Goal: Task Accomplishment & Management: Complete application form

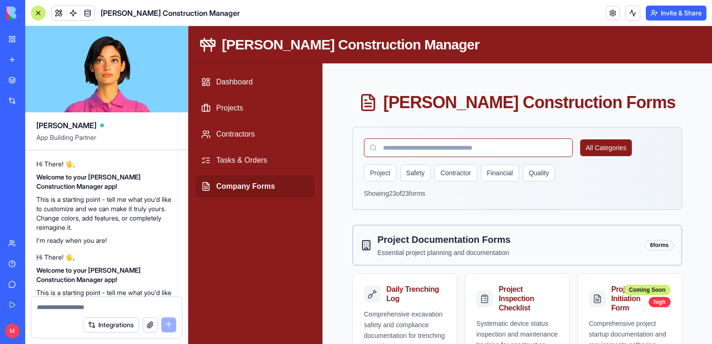
scroll to position [9752, 0]
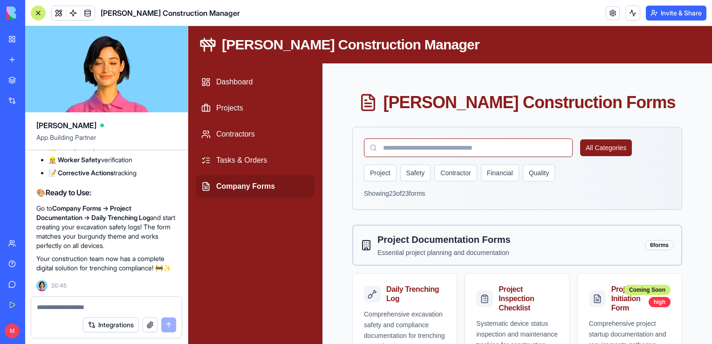
click at [560, 112] on h1 "[PERSON_NAME] Construction Forms" at bounding box center [529, 102] width 292 height 19
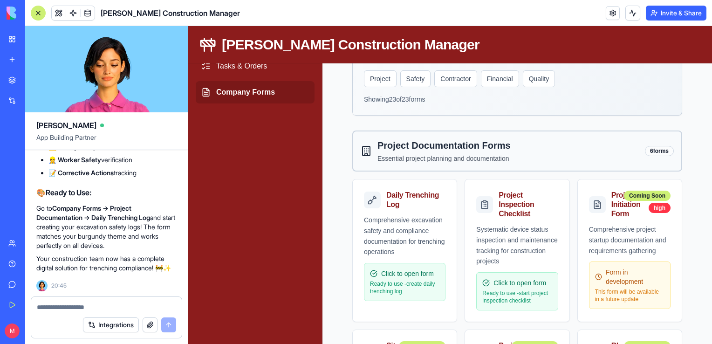
scroll to position [103, 0]
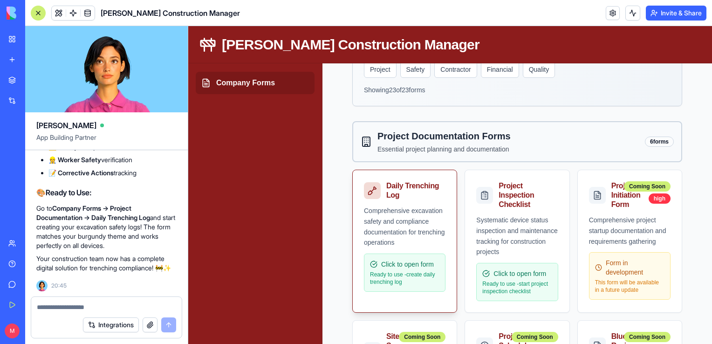
click at [395, 249] on div "Comprehensive excavation safety and compliance documentation for trenching oper…" at bounding box center [405, 253] width 104 height 97
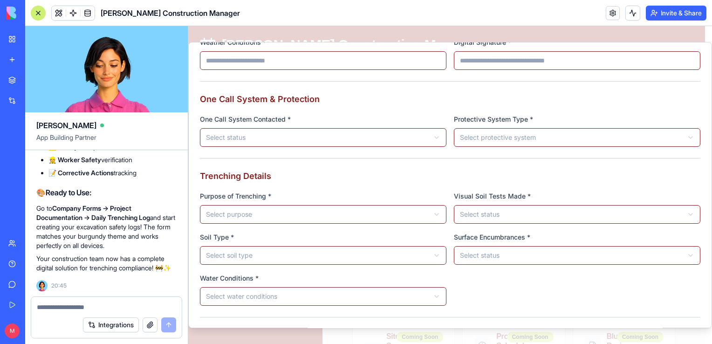
scroll to position [110, 0]
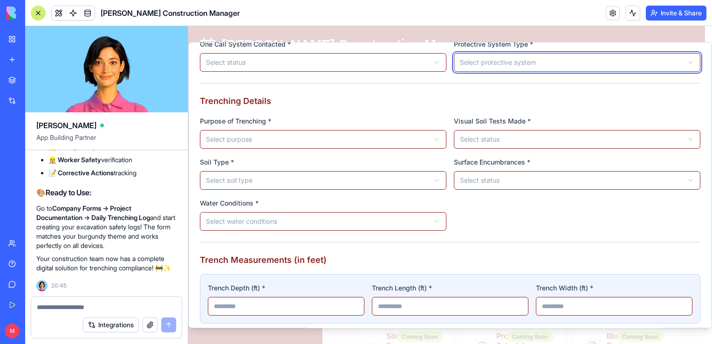
scroll to position [184, 0]
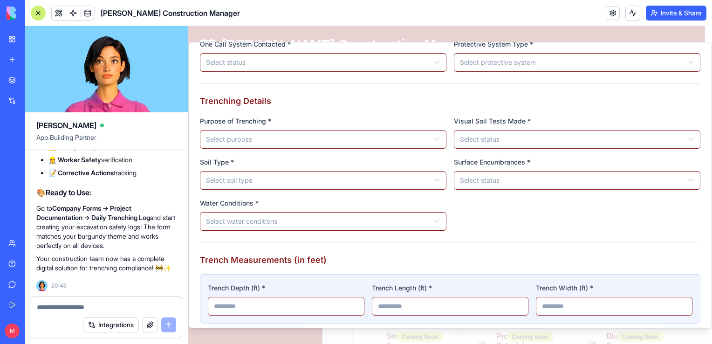
click at [513, 129] on div "Visual Soil Tests Made * Select status *** **" at bounding box center [577, 132] width 246 height 34
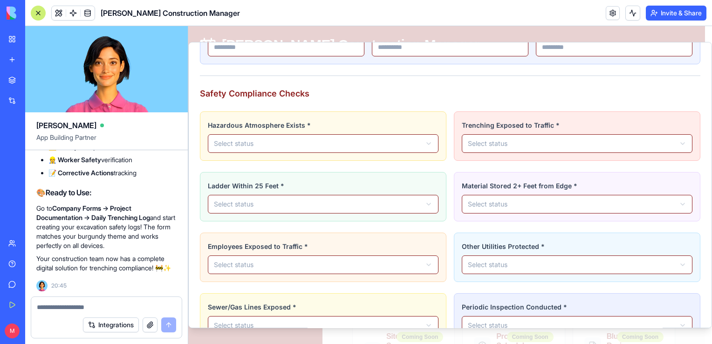
scroll to position [443, 0]
click at [538, 109] on div "Safety Compliance Checks Hazardous Atmosphere Exists * Select status *** ** Tre…" at bounding box center [450, 246] width 500 height 316
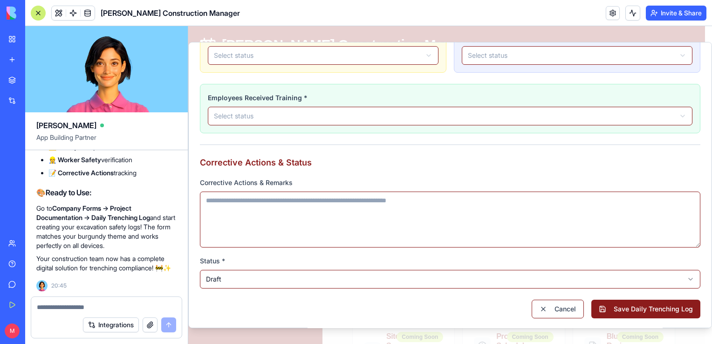
scroll to position [713, 0]
click at [82, 312] on div "Integrations" at bounding box center [106, 325] width 150 height 26
click at [80, 309] on textarea at bounding box center [106, 306] width 139 height 9
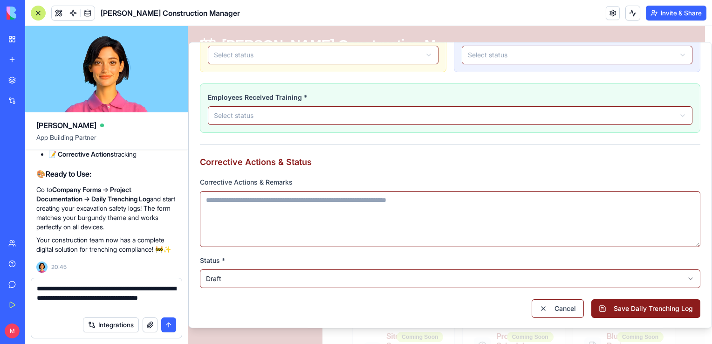
type textarea "**********"
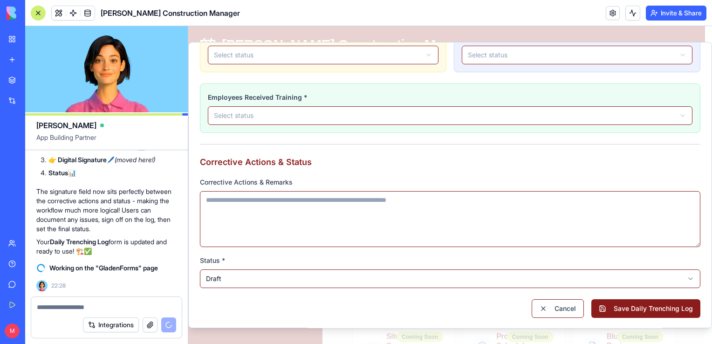
scroll to position [10054, 0]
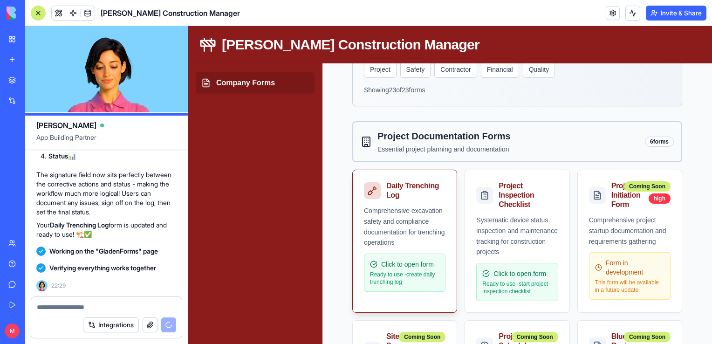
click at [410, 223] on div "Comprehensive excavation safety and compliance documentation for trenching oper…" at bounding box center [404, 226] width 81 height 42
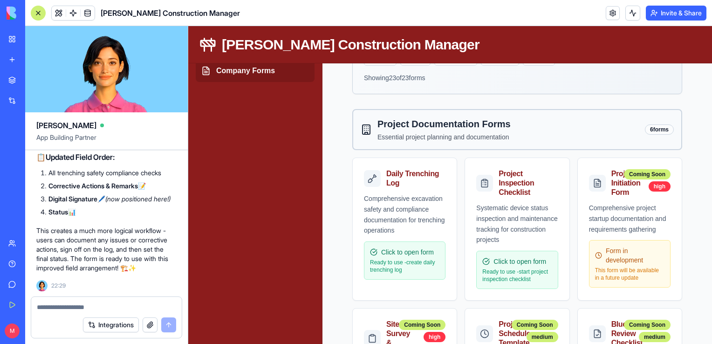
scroll to position [119, 0]
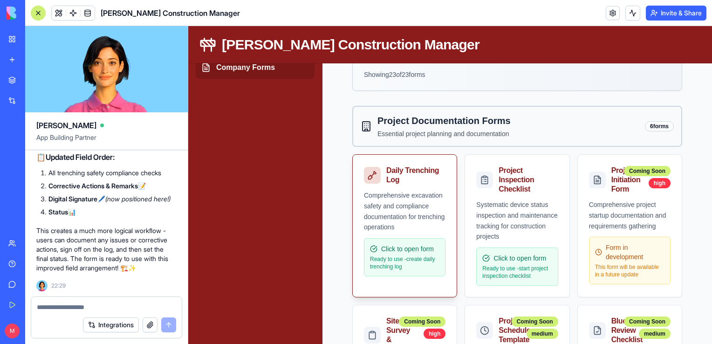
click at [391, 211] on div "Comprehensive excavation safety and compliance documentation for trenching oper…" at bounding box center [404, 211] width 81 height 42
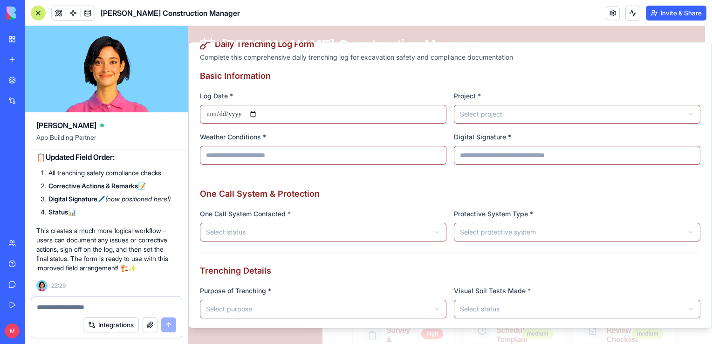
scroll to position [15, 0]
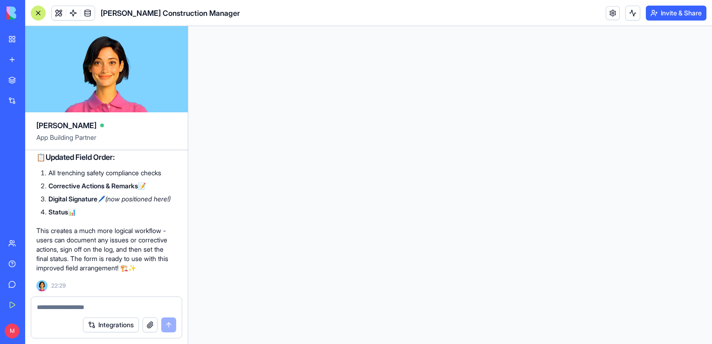
scroll to position [0, 0]
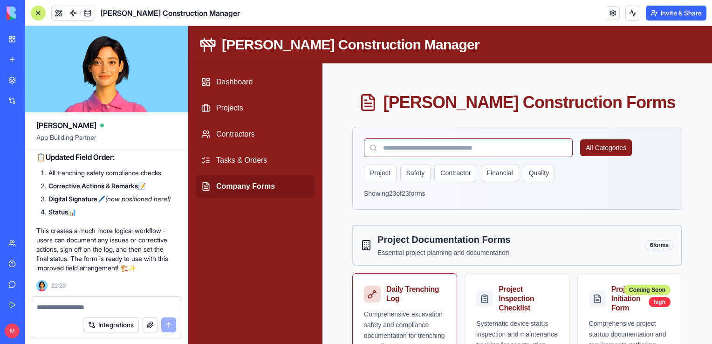
click at [413, 311] on div "Comprehensive excavation safety and compliance documentation for trenching oper…" at bounding box center [404, 330] width 81 height 42
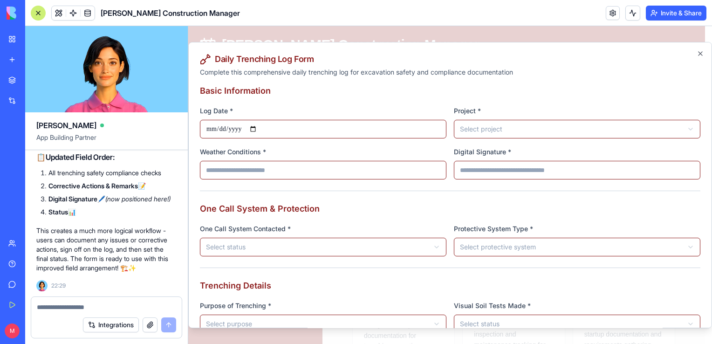
click at [68, 308] on textarea at bounding box center [107, 306] width 140 height 9
type textarea "**********"
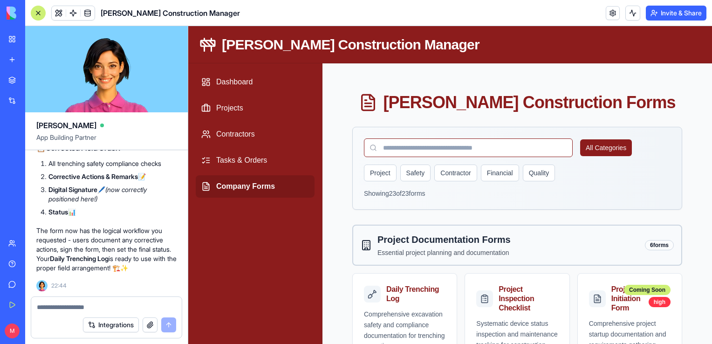
scroll to position [10758, 0]
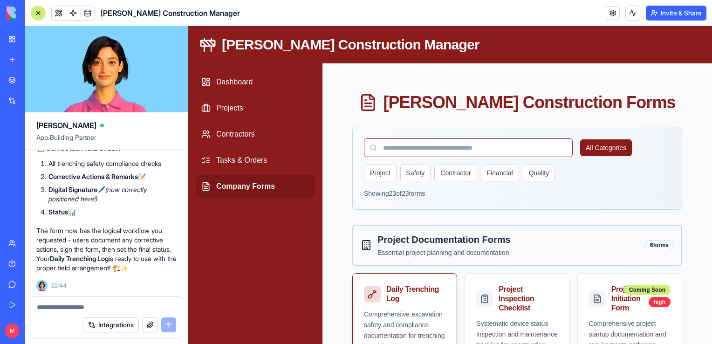
click at [407, 302] on div "Daily Trenching Log" at bounding box center [413, 294] width 55 height 19
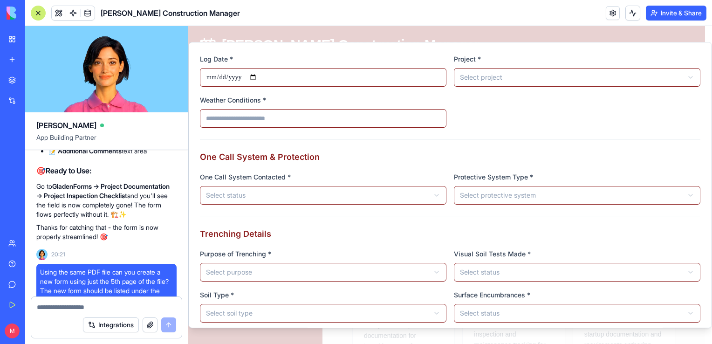
scroll to position [0, 0]
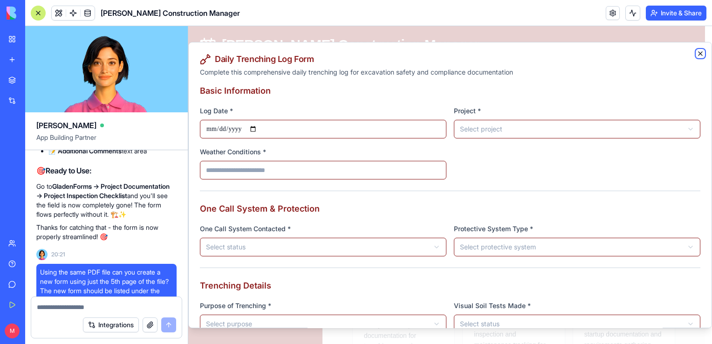
click at [696, 53] on icon "button" at bounding box center [699, 53] width 7 height 7
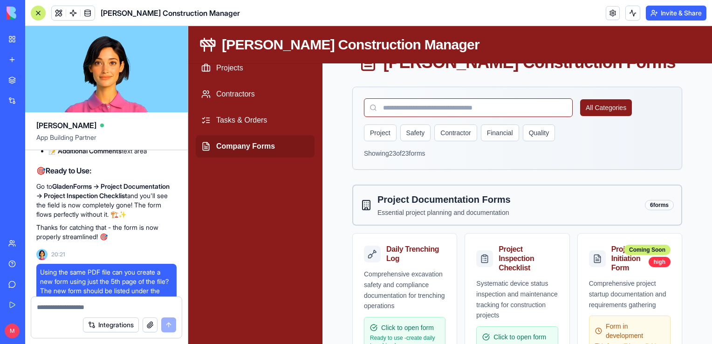
scroll to position [39, 0]
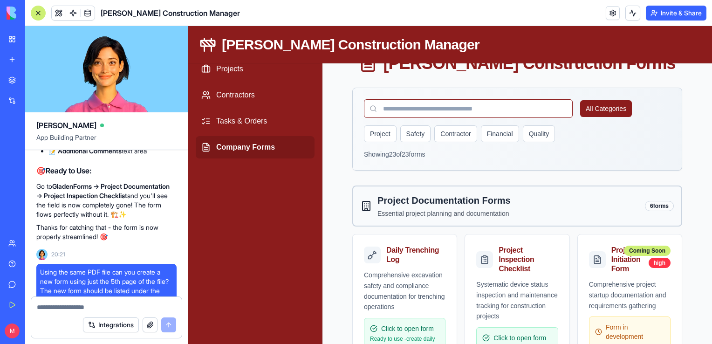
click at [88, 303] on textarea at bounding box center [107, 306] width 140 height 9
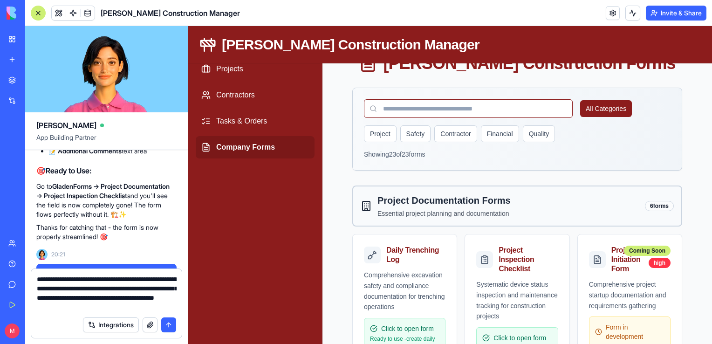
scroll to position [0, 0]
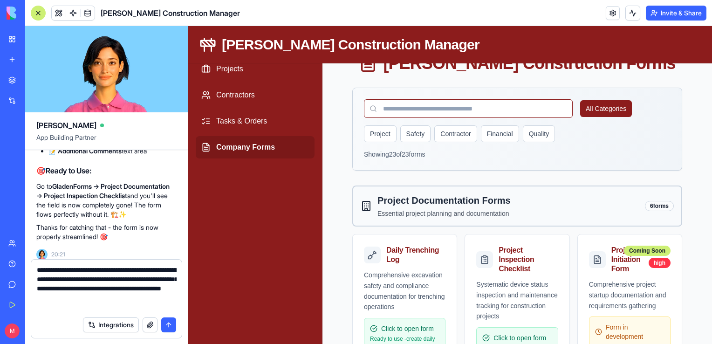
type textarea "**********"
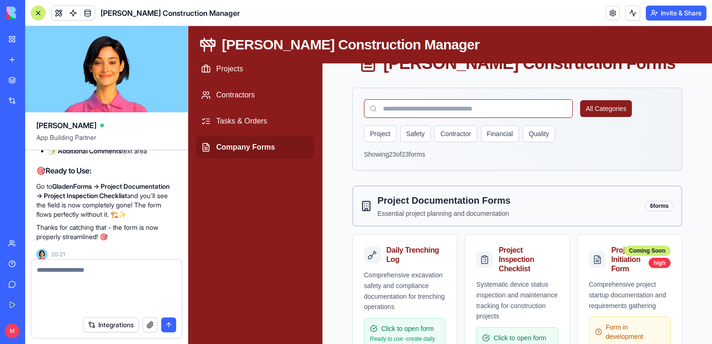
scroll to position [10830, 0]
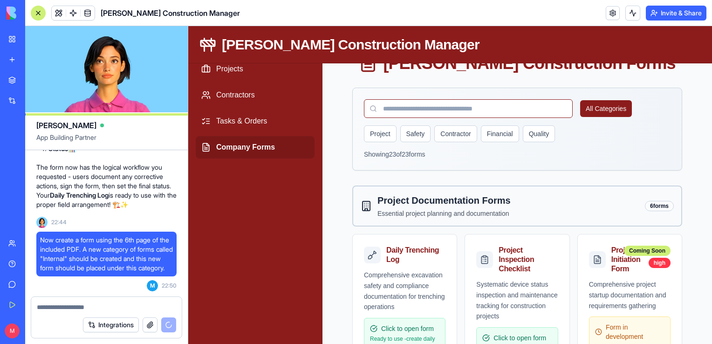
click at [149, 324] on button "button" at bounding box center [149, 324] width 15 height 15
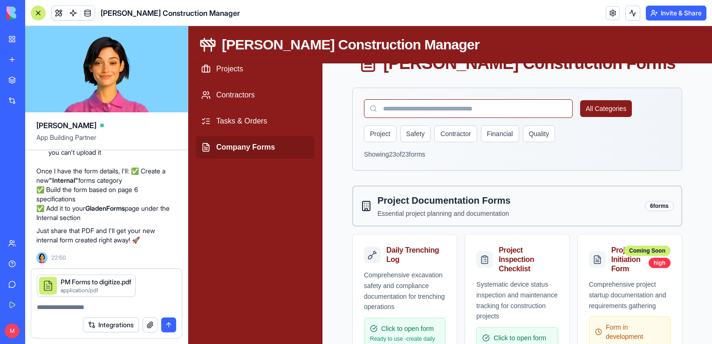
scroll to position [11166, 0]
click at [171, 333] on div "Integrations" at bounding box center [106, 325] width 150 height 26
click at [169, 325] on button "submit" at bounding box center [168, 324] width 15 height 15
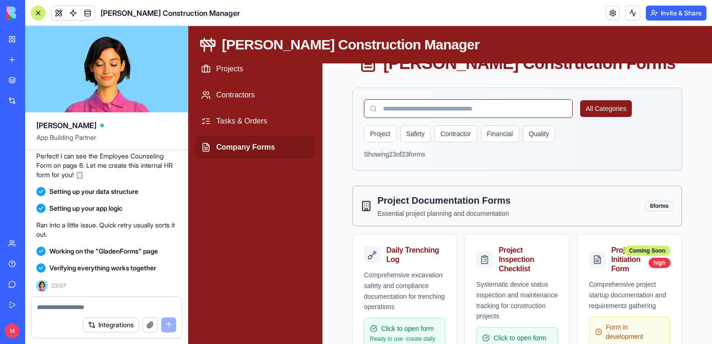
scroll to position [11750, 0]
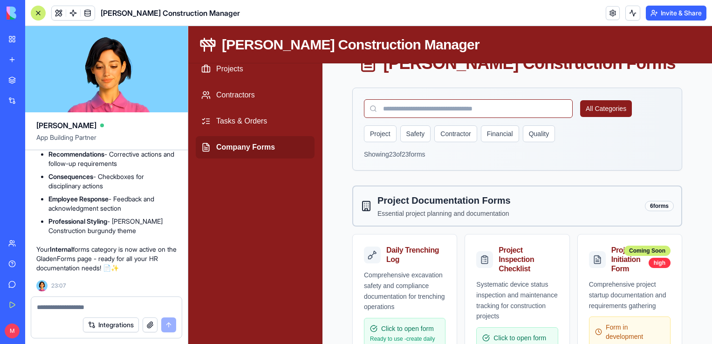
click at [36, 11] on div at bounding box center [38, 13] width 15 height 15
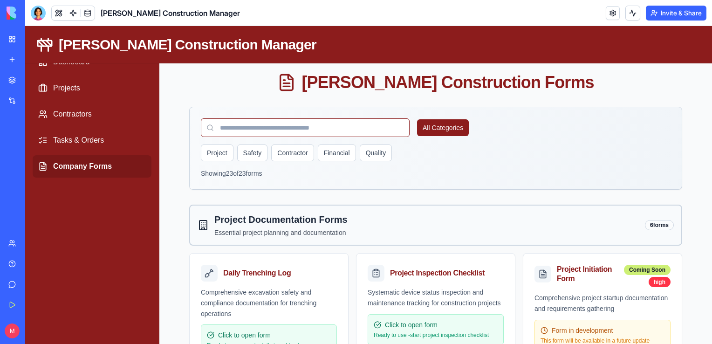
scroll to position [20, 0]
click at [90, 167] on link "Company Forms" at bounding box center [92, 166] width 119 height 22
click at [446, 122] on button "All Categories" at bounding box center [443, 127] width 52 height 17
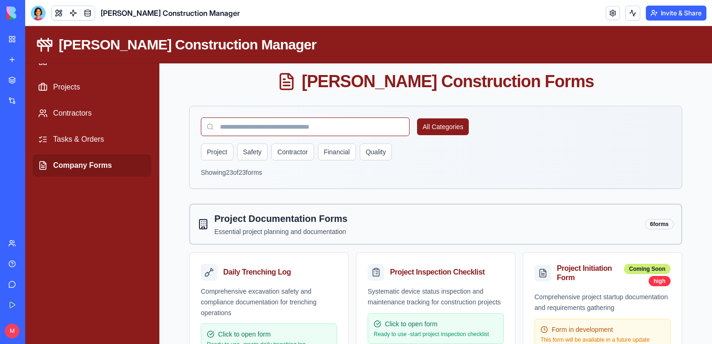
scroll to position [9, 0]
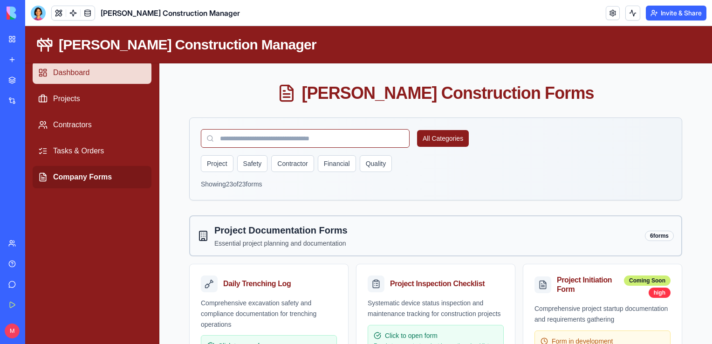
click at [69, 72] on link "Dashboard" at bounding box center [92, 72] width 119 height 22
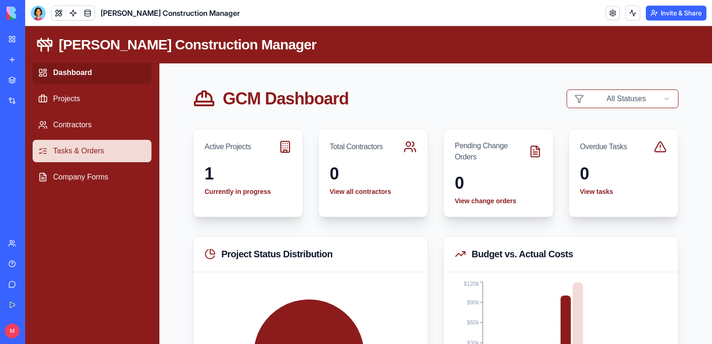
click at [77, 148] on link "Tasks & Orders" at bounding box center [92, 151] width 119 height 22
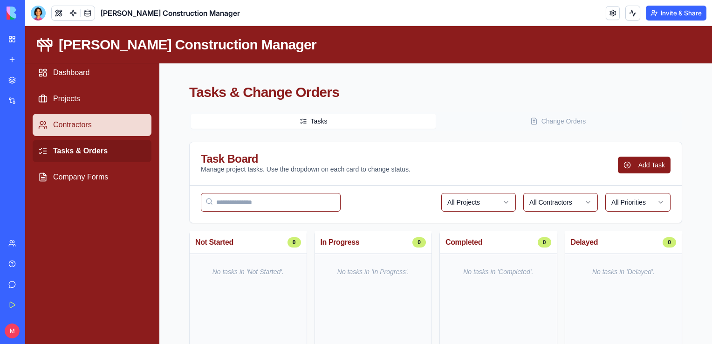
click at [73, 127] on link "Contractors" at bounding box center [92, 125] width 119 height 22
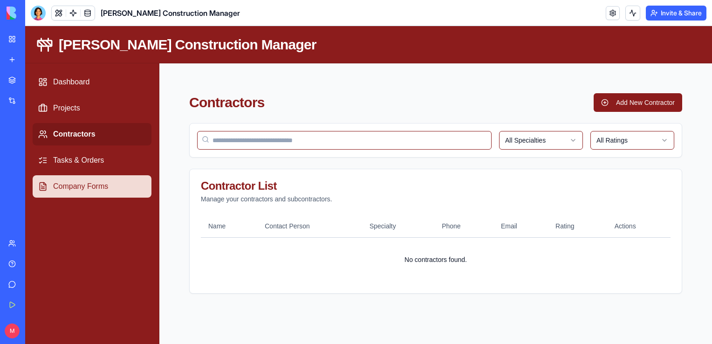
click at [78, 196] on link "Company Forms" at bounding box center [92, 186] width 119 height 22
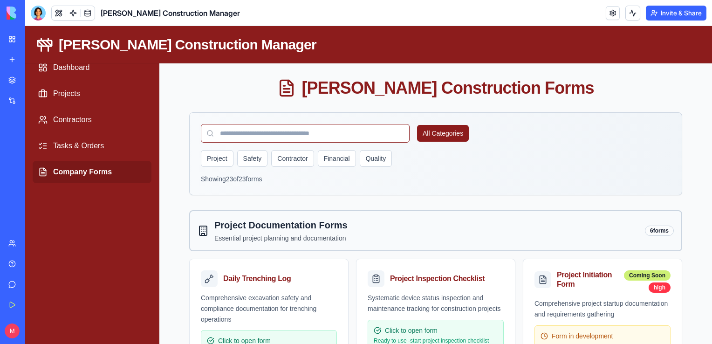
scroll to position [15, 0]
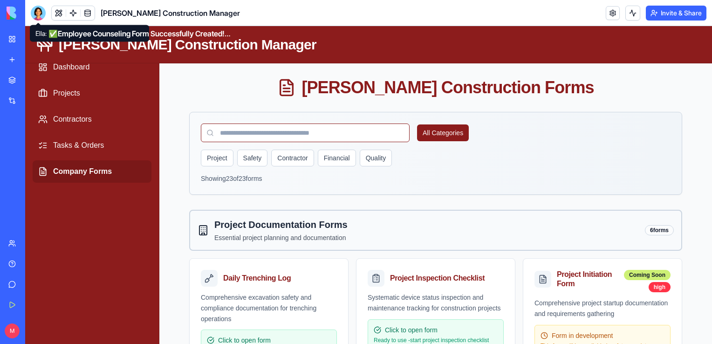
click at [36, 14] on div at bounding box center [38, 13] width 15 height 15
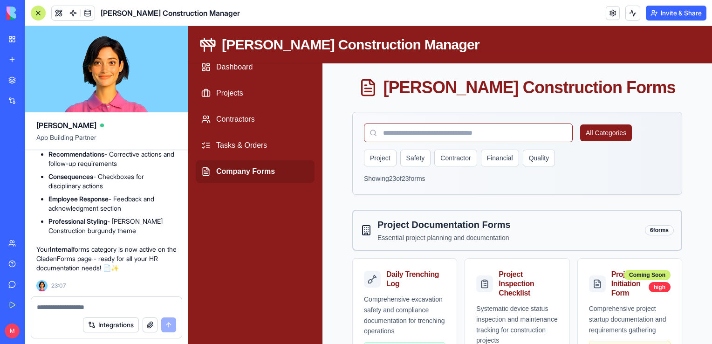
scroll to position [0, 0]
click at [56, 305] on textarea at bounding box center [106, 306] width 139 height 9
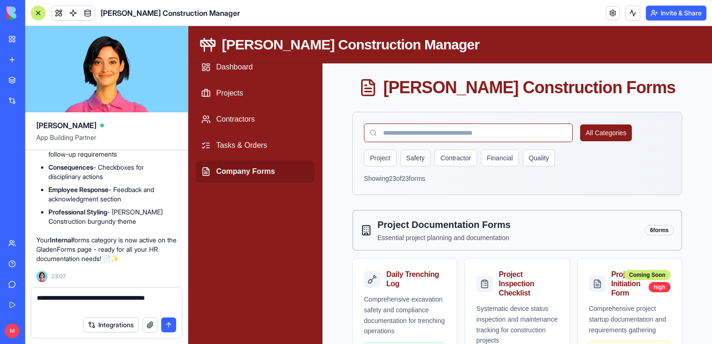
type textarea "**********"
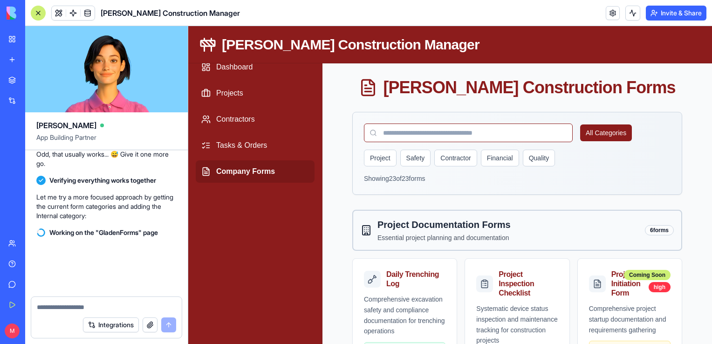
scroll to position [11514, 0]
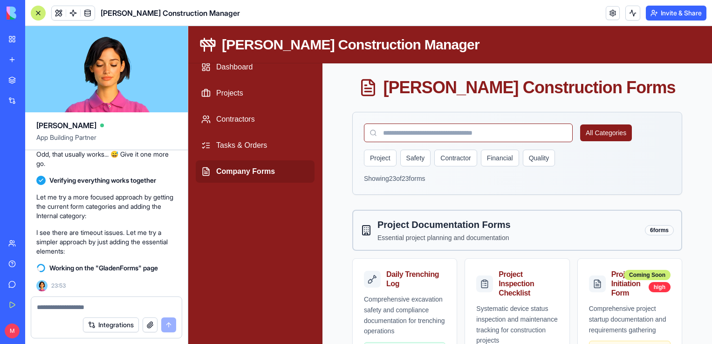
click at [106, 237] on p "I see there are timeout issues. Let me try a simpler approach by just adding th…" at bounding box center [106, 242] width 140 height 28
